Goal: Task Accomplishment & Management: Use online tool/utility

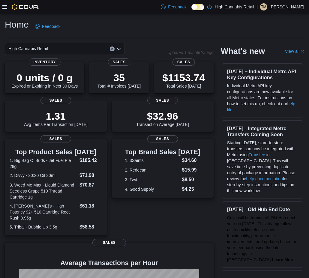
click at [1, 8] on div "Feedback Dark Mode High Cannabis Retail | TM [PERSON_NAME]" at bounding box center [154, 7] width 309 height 14
click at [3, 7] on icon at bounding box center [4, 7] width 5 height 4
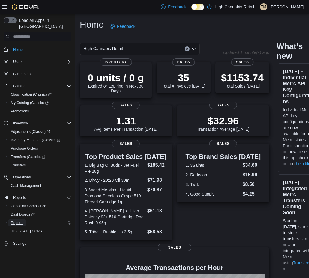
click at [21, 221] on span "Reports" at bounding box center [17, 223] width 13 height 5
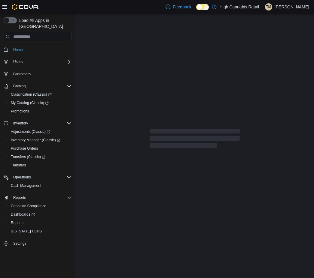
click at [7, 6] on icon at bounding box center [4, 7] width 5 height 5
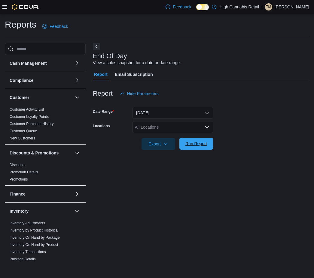
click at [204, 146] on span "Run Report" at bounding box center [196, 144] width 22 height 6
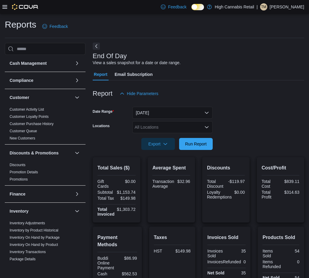
click at [99, 46] on button "Next" at bounding box center [96, 46] width 7 height 7
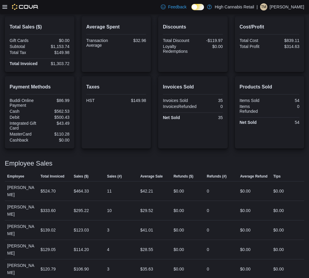
scroll to position [164, 0]
